Goal: Task Accomplishment & Management: Use online tool/utility

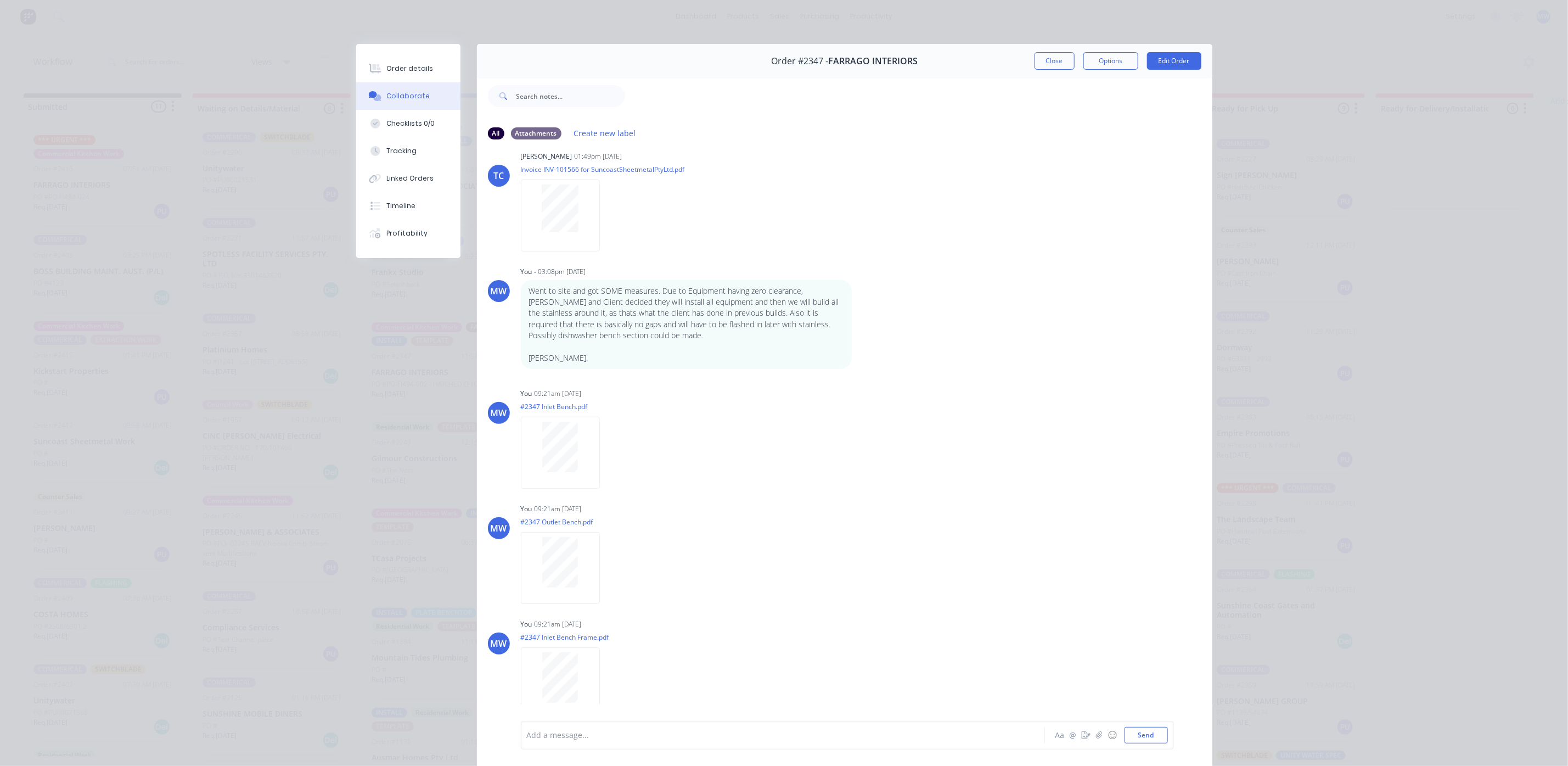
scroll to position [659, 0]
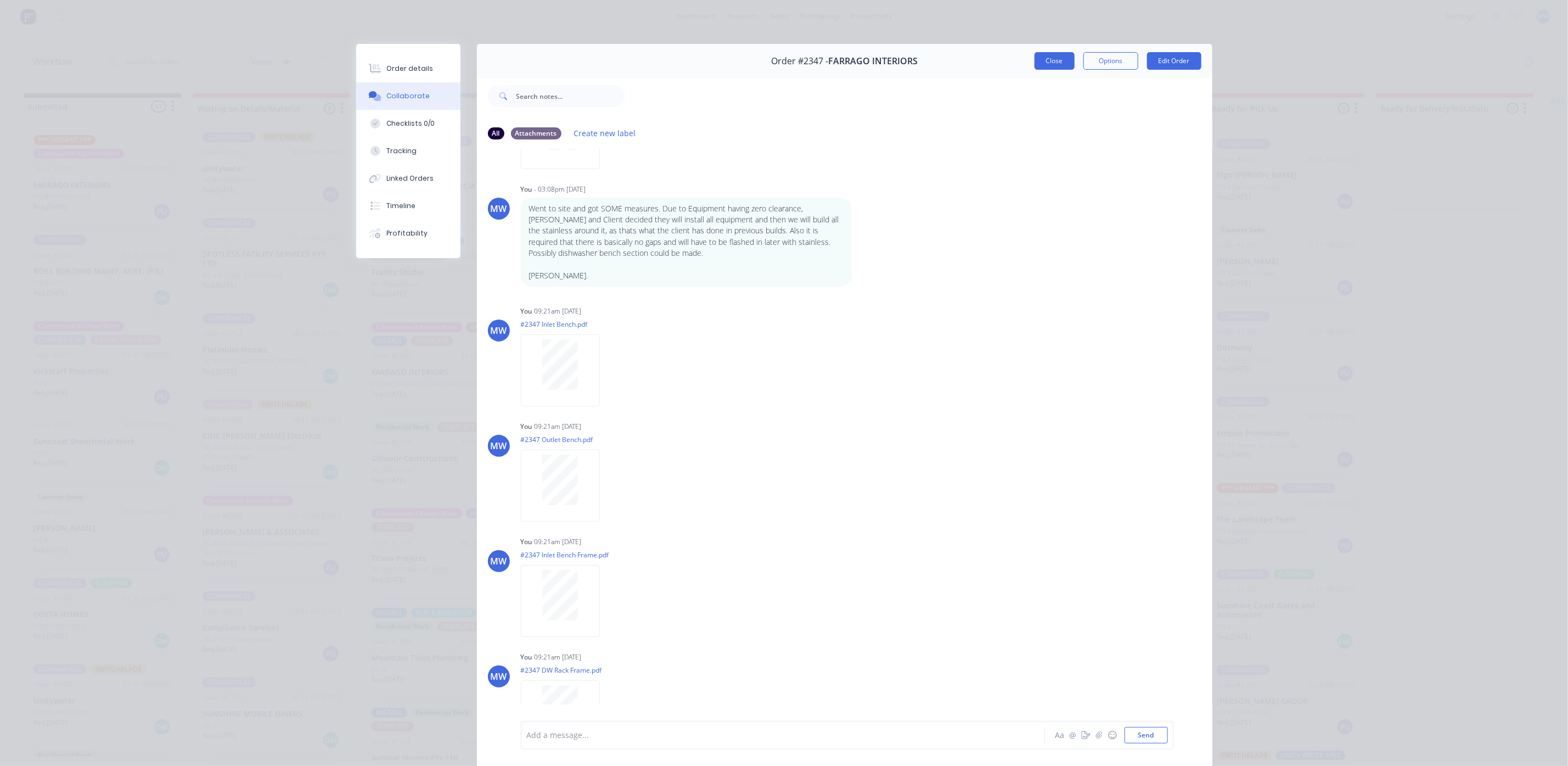
click at [1043, 56] on button "Close" at bounding box center [1055, 61] width 41 height 18
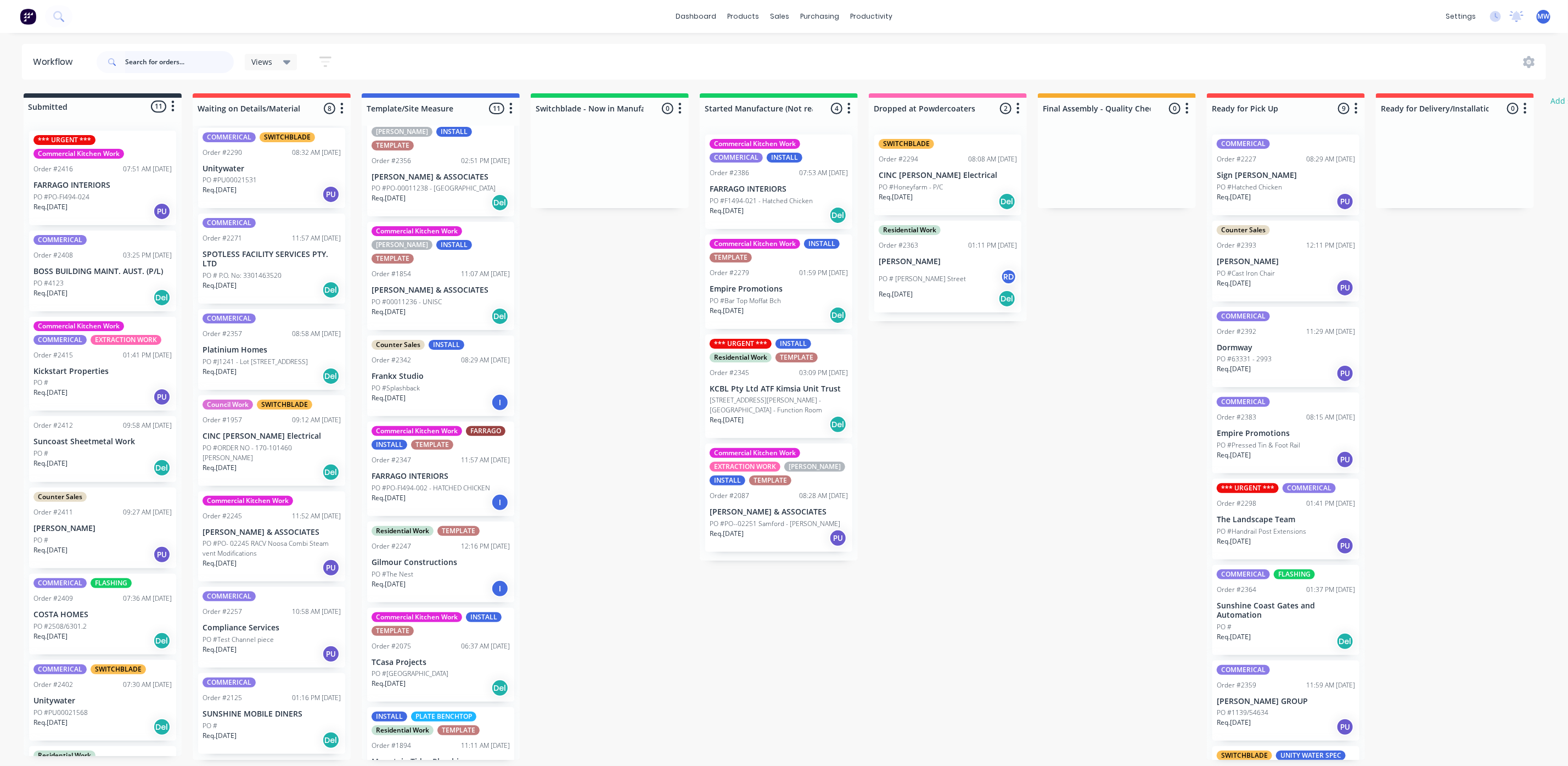
scroll to position [188, 0]
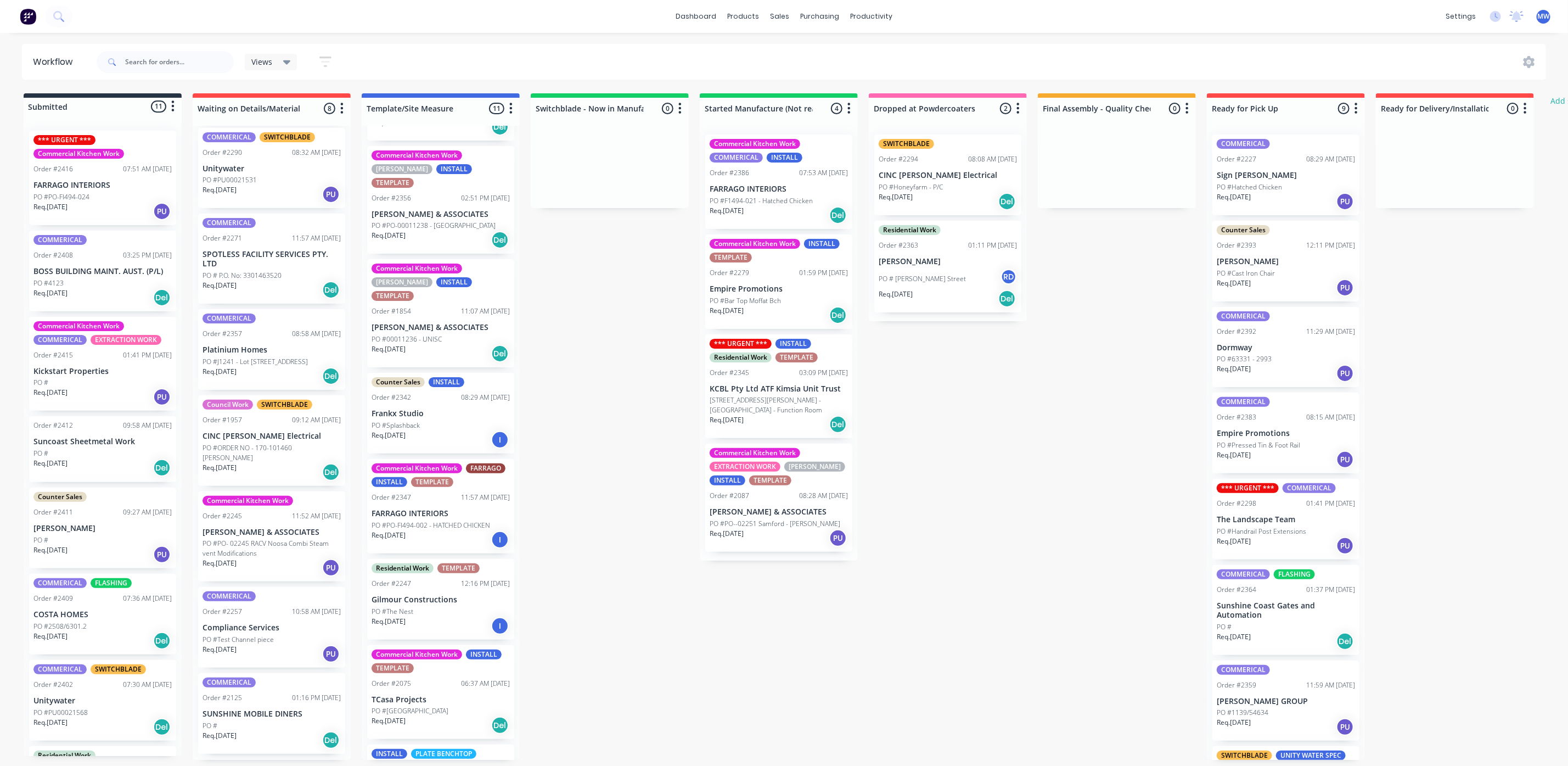
click at [430, 420] on div "PO #Splashback" at bounding box center [440, 425] width 138 height 10
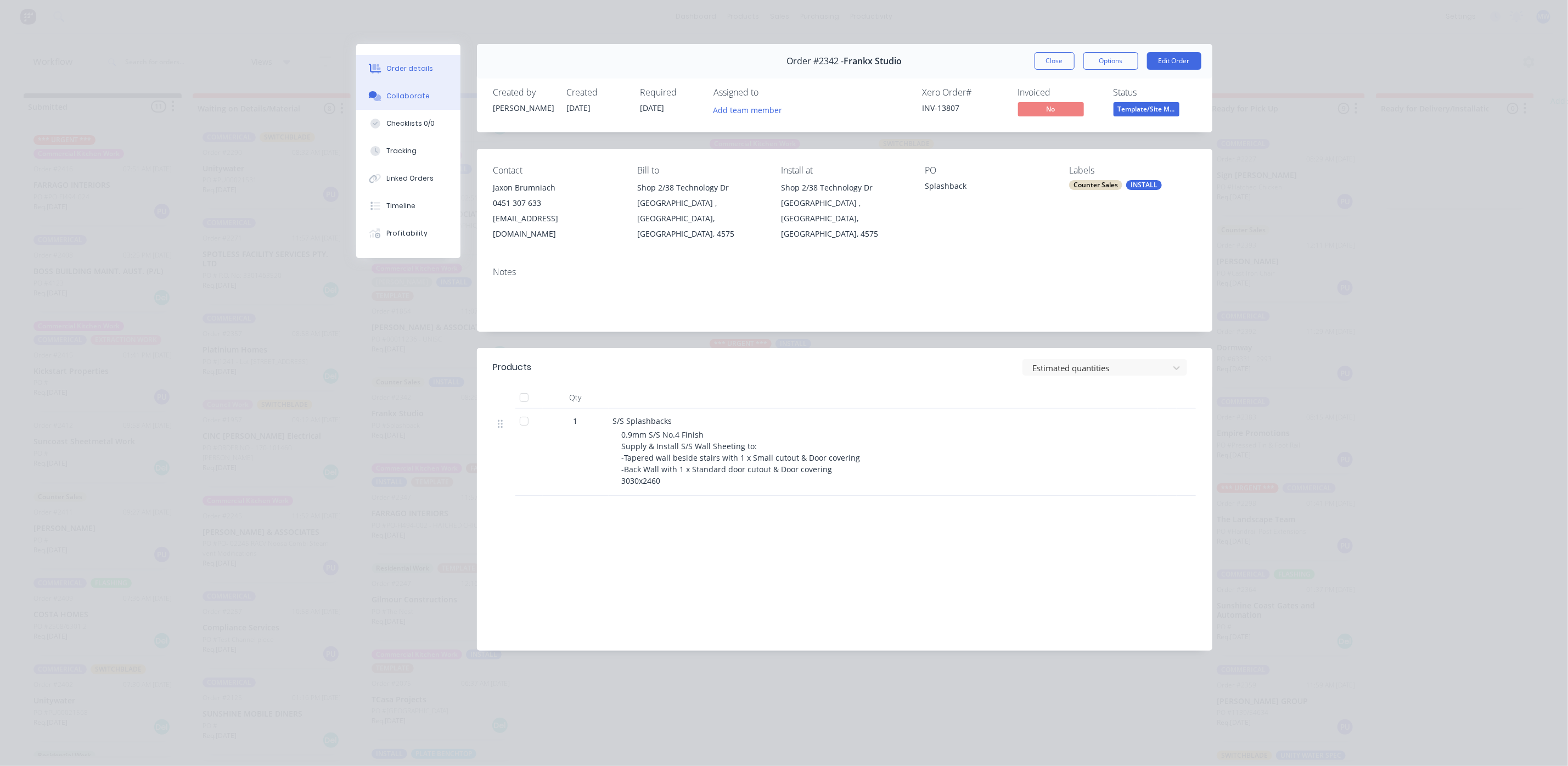
click at [426, 89] on button "Collaborate" at bounding box center [408, 96] width 104 height 28
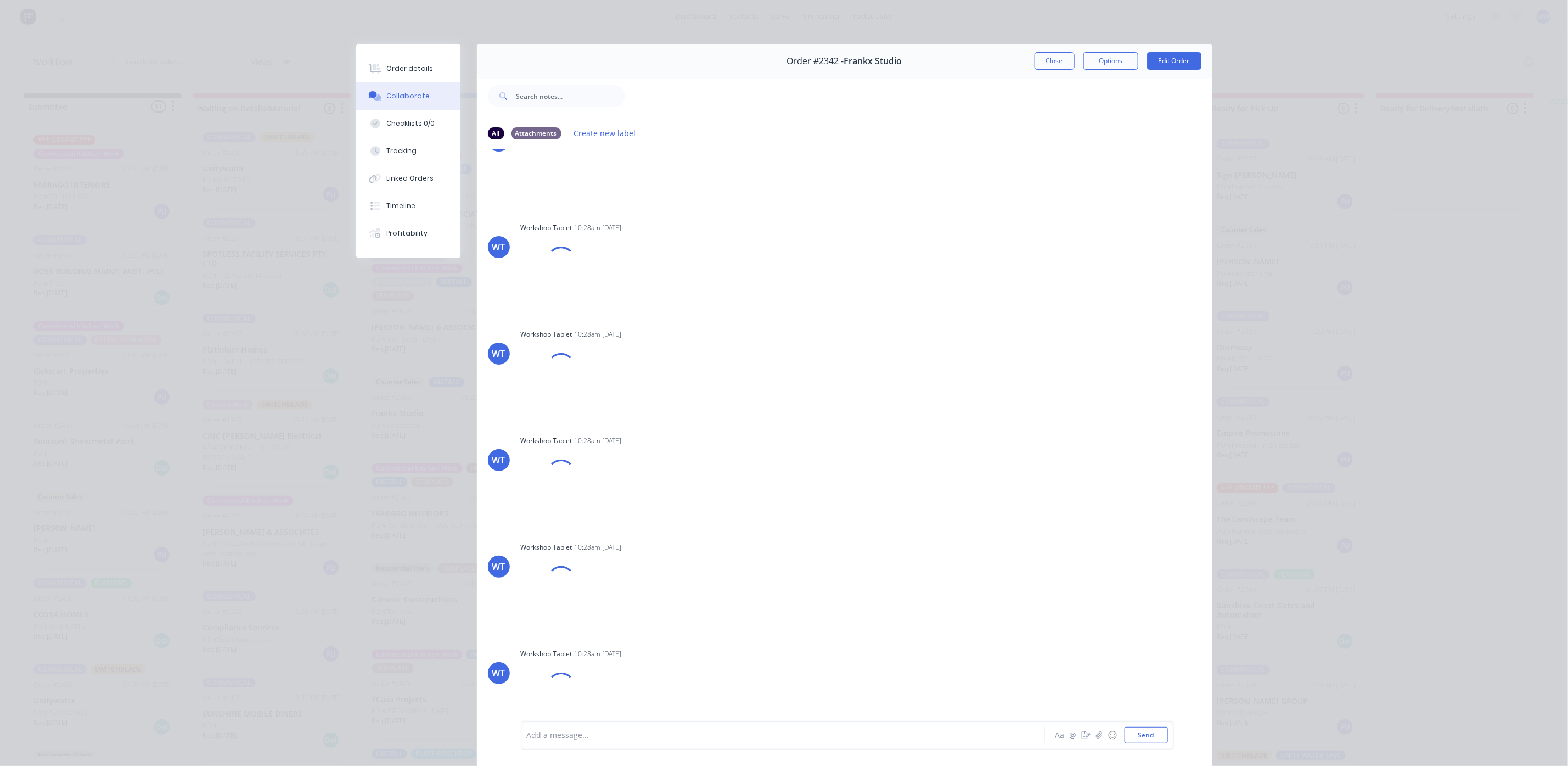
scroll to position [829, 0]
drag, startPoint x: 1033, startPoint y: 64, endPoint x: 980, endPoint y: 86, distance: 57.4
click at [1035, 64] on button "Close" at bounding box center [1055, 61] width 41 height 18
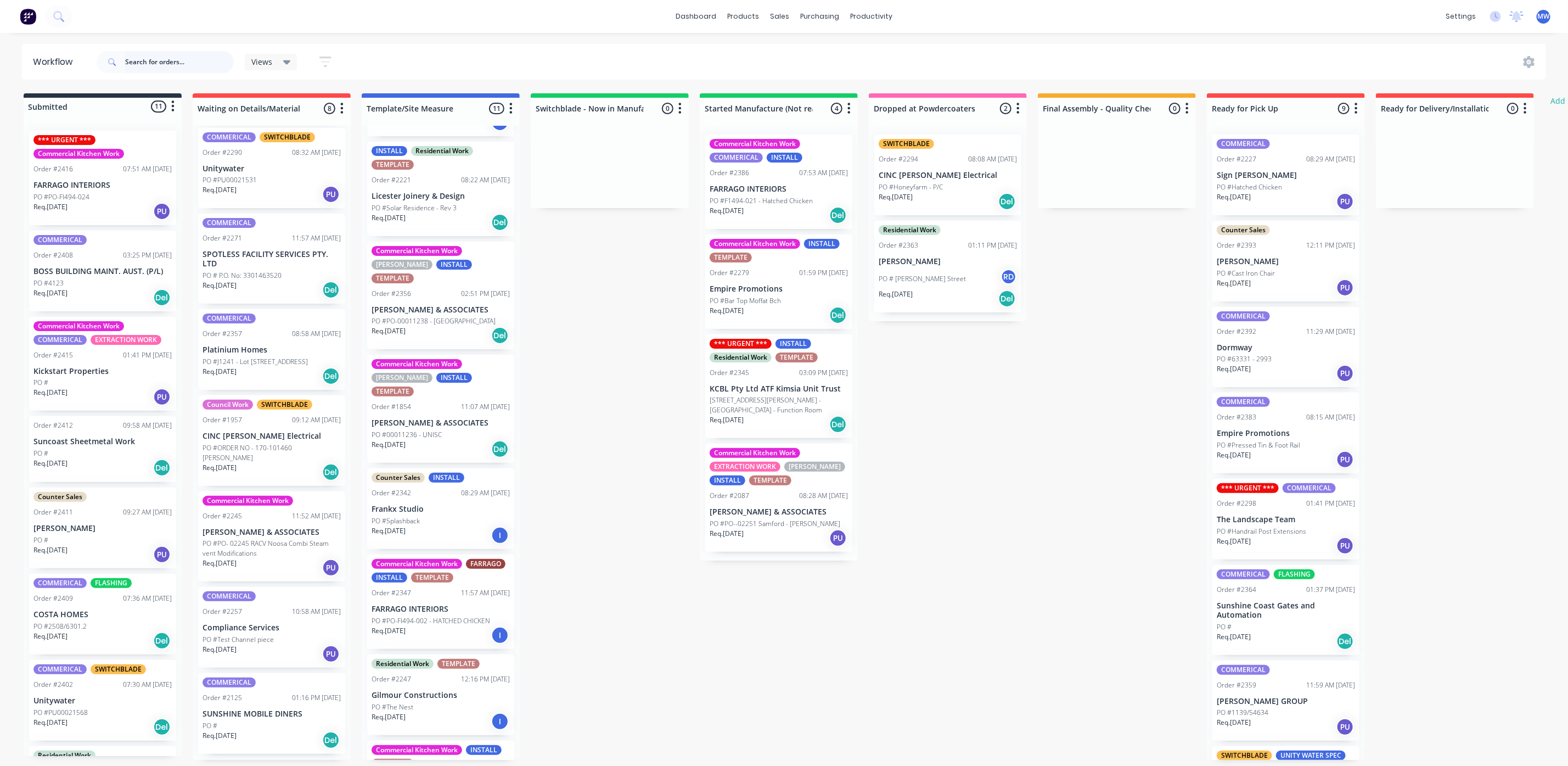
scroll to position [0, 0]
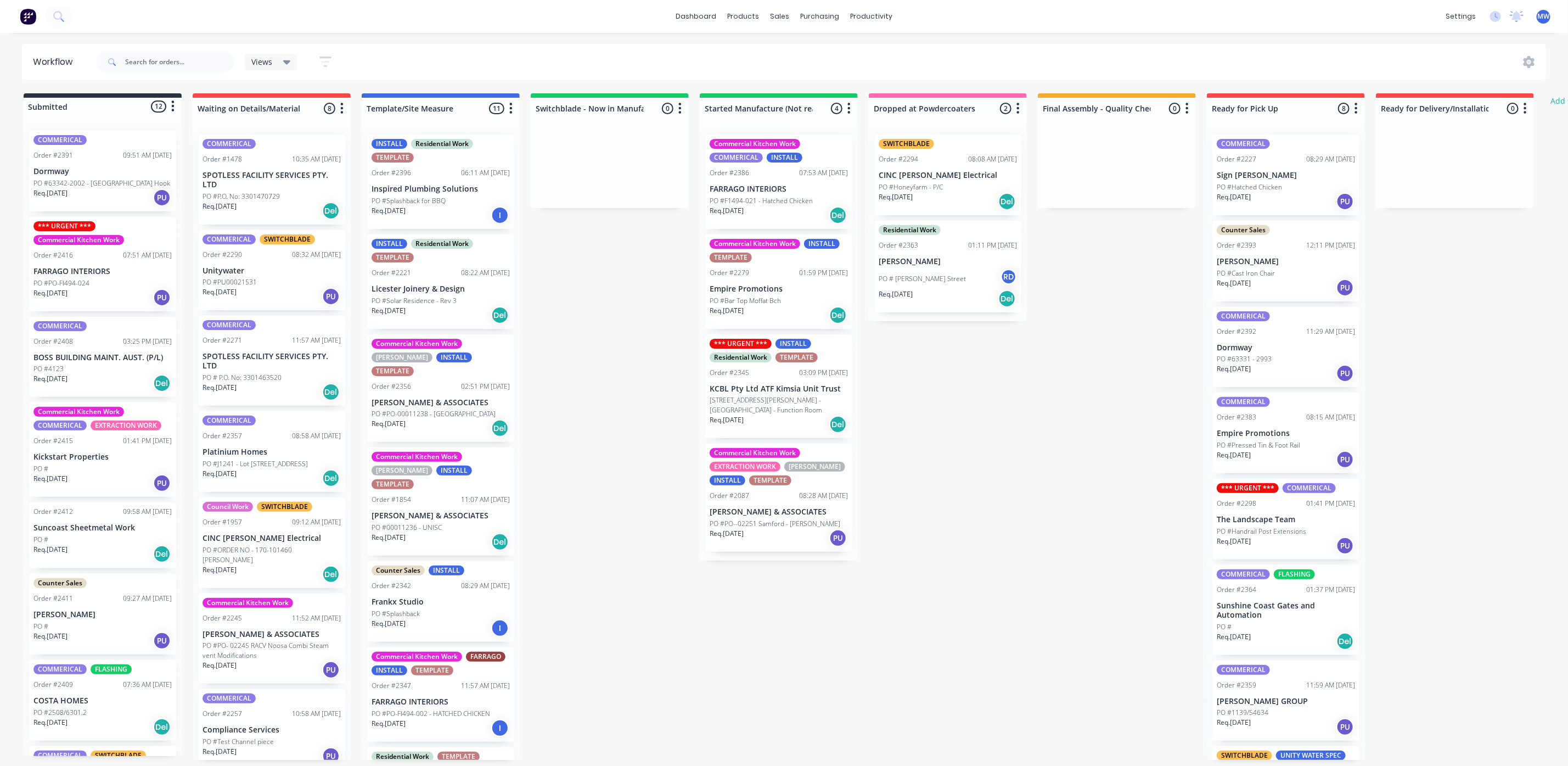
click at [1286, 366] on div "Req. [DATE] PU" at bounding box center [1286, 373] width 138 height 18
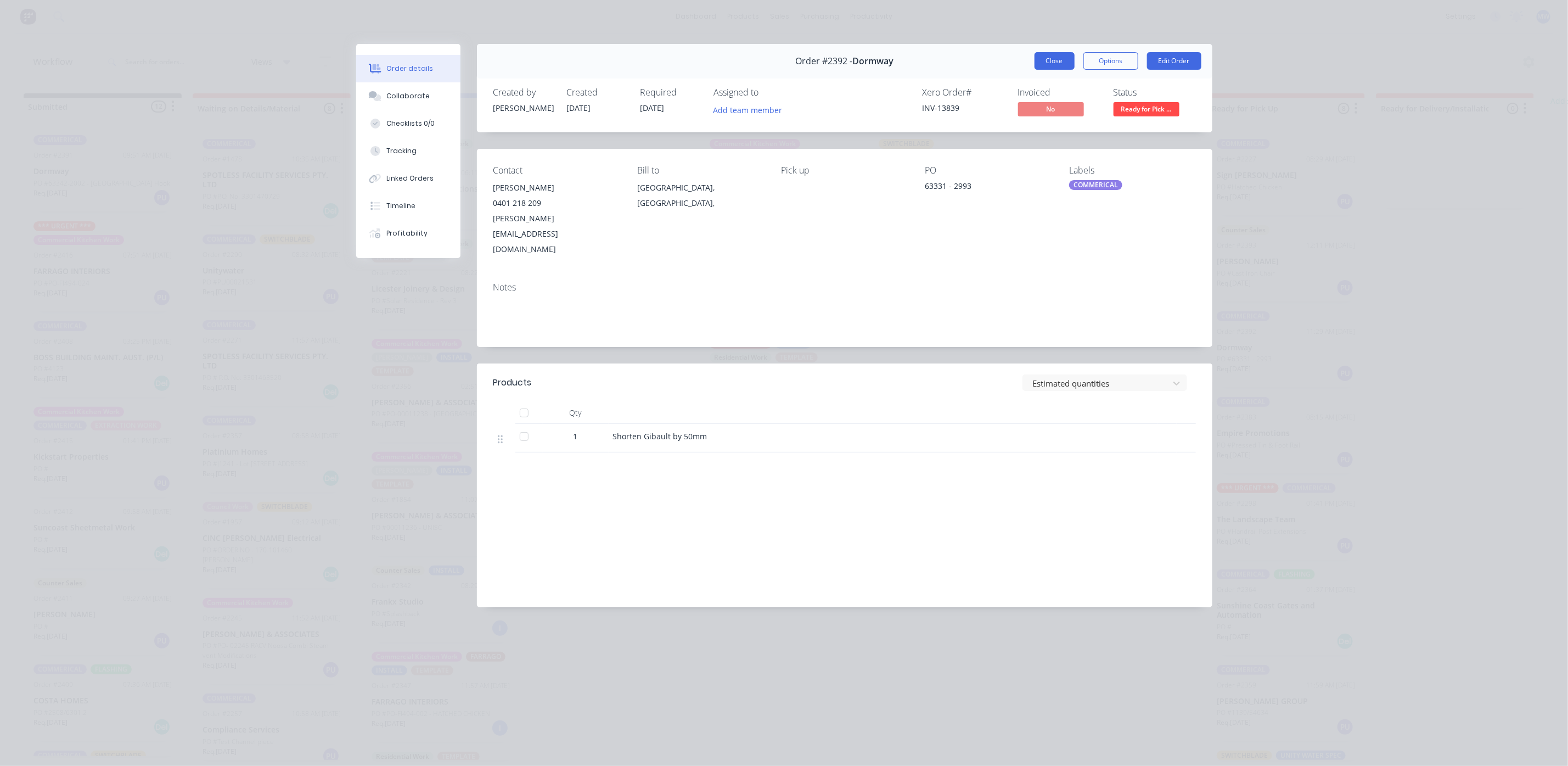
click at [1040, 58] on button "Close" at bounding box center [1055, 61] width 41 height 18
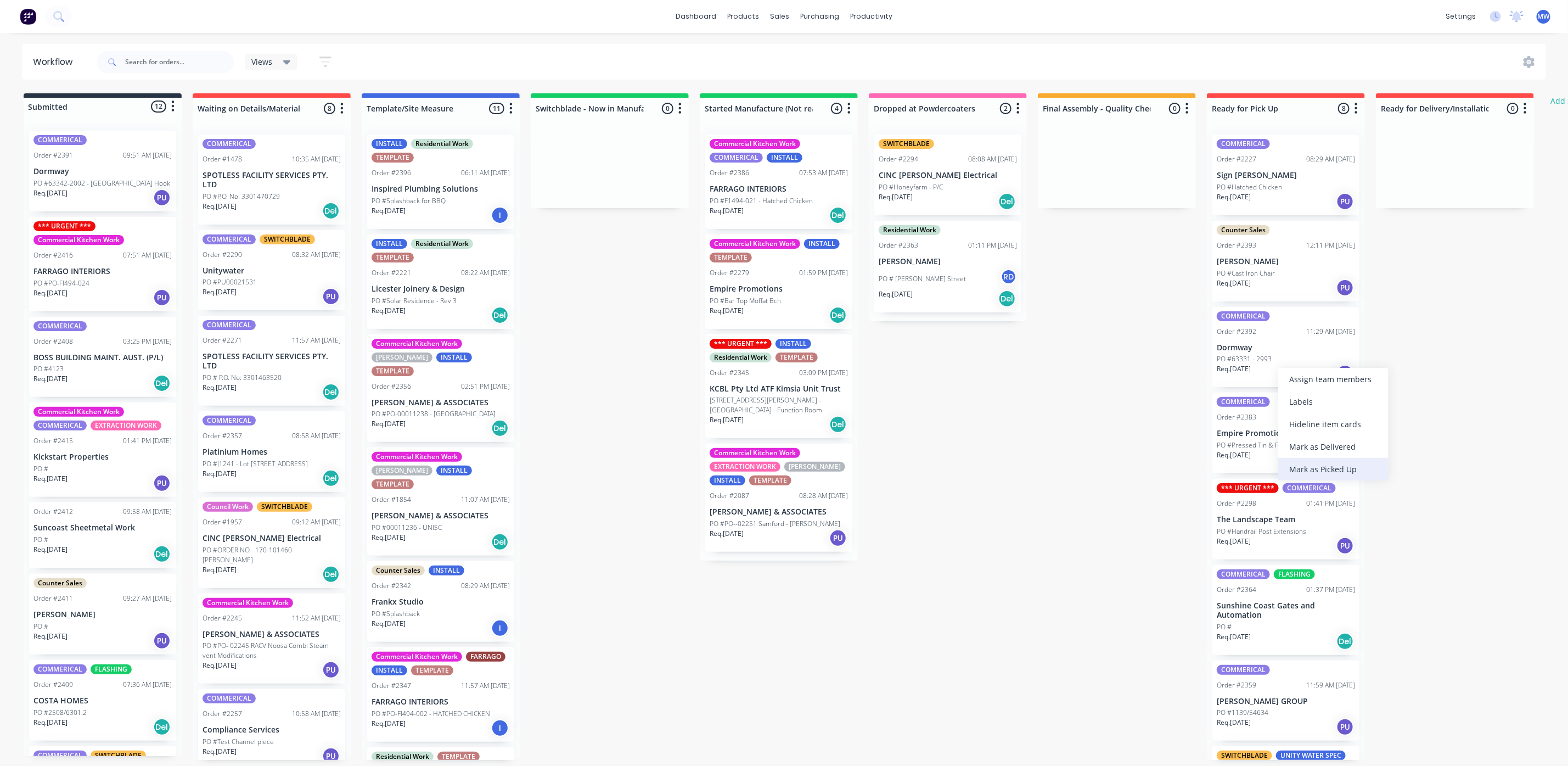
click at [1333, 473] on div "Mark as Picked Up" at bounding box center [1334, 469] width 111 height 22
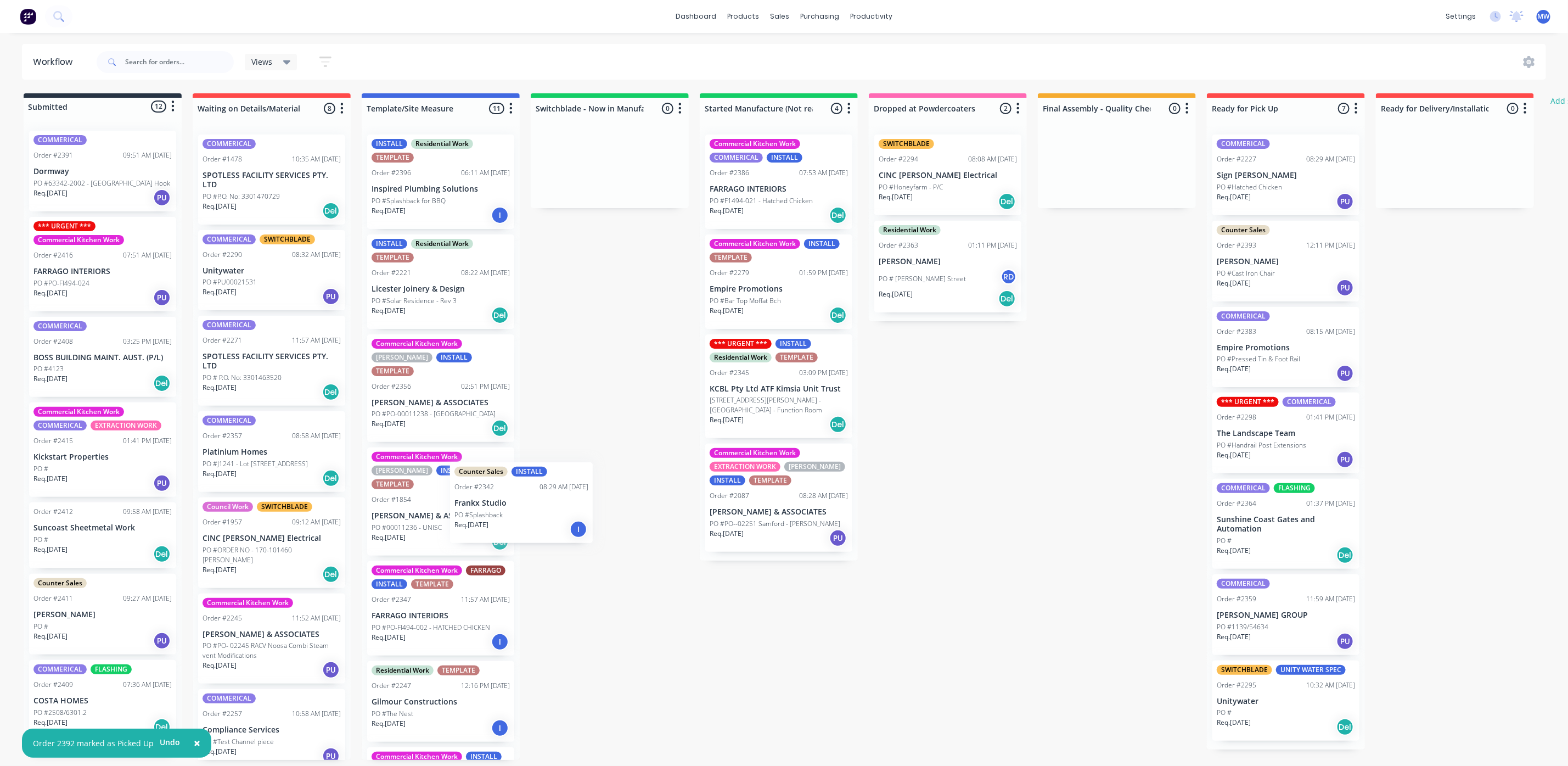
scroll to position [1, 0]
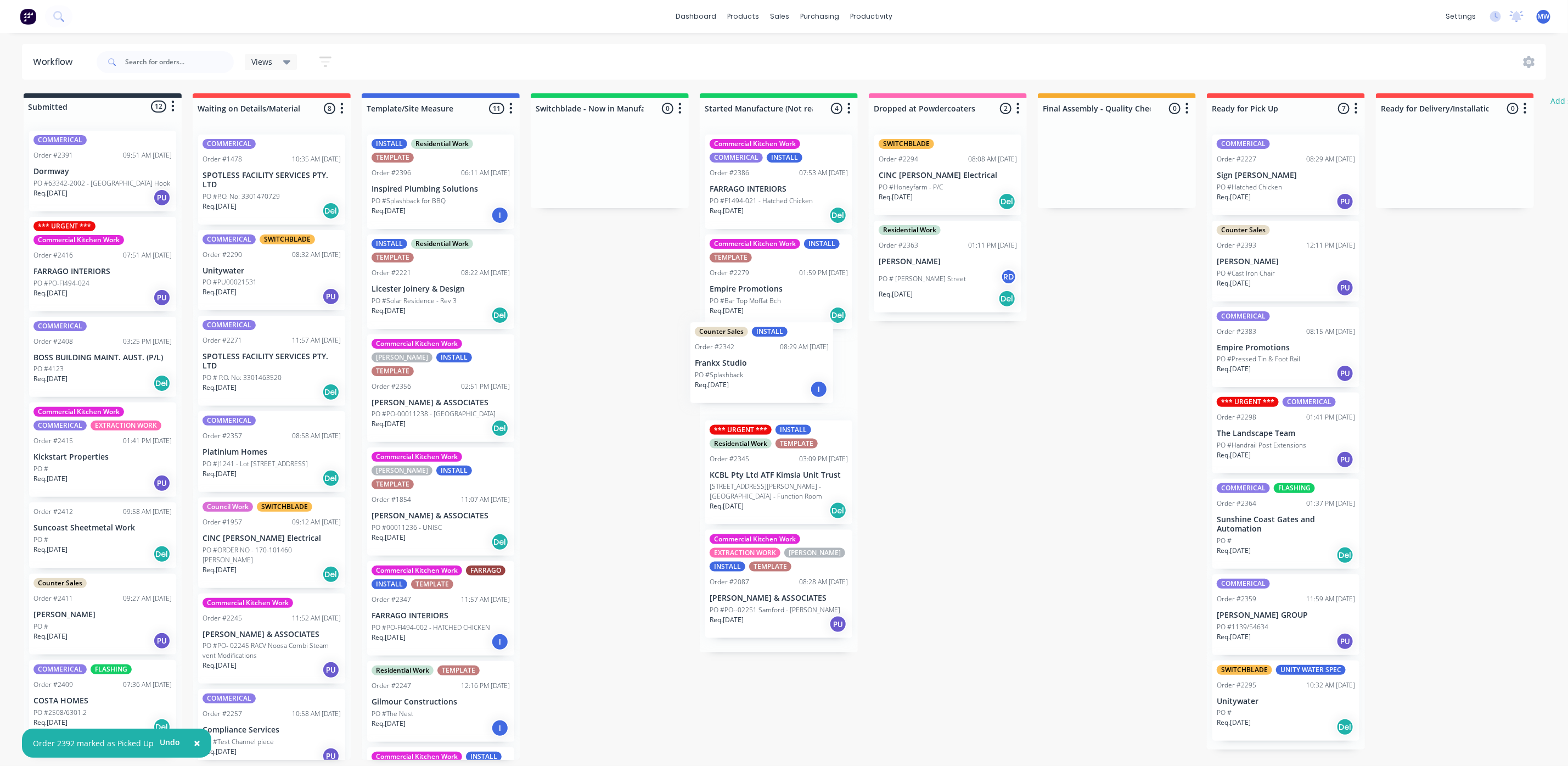
drag, startPoint x: 401, startPoint y: 602, endPoint x: 729, endPoint y: 385, distance: 393.3
click at [729, 385] on div "Submitted 12 Status colour #273444 hex #273444 Save Cancel Summaries Total orde…" at bounding box center [907, 426] width 1831 height 666
